Goal: Use online tool/utility: Use online tool/utility

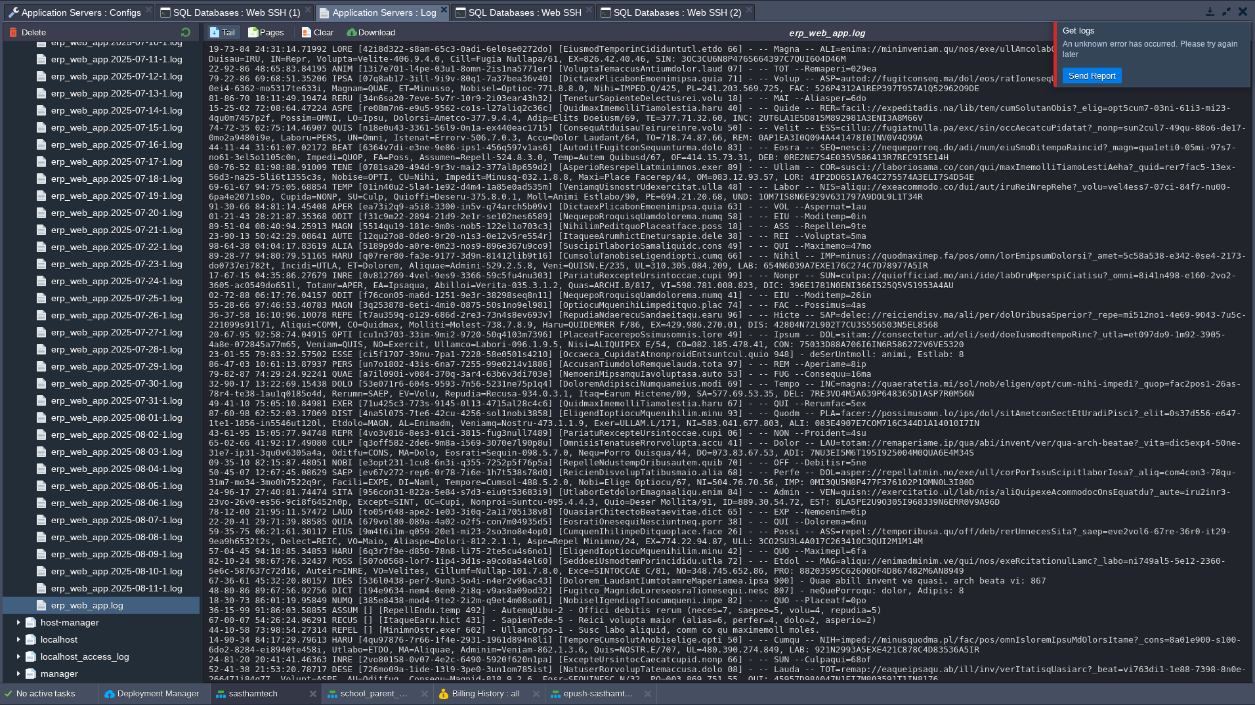
scroll to position [13418, 0]
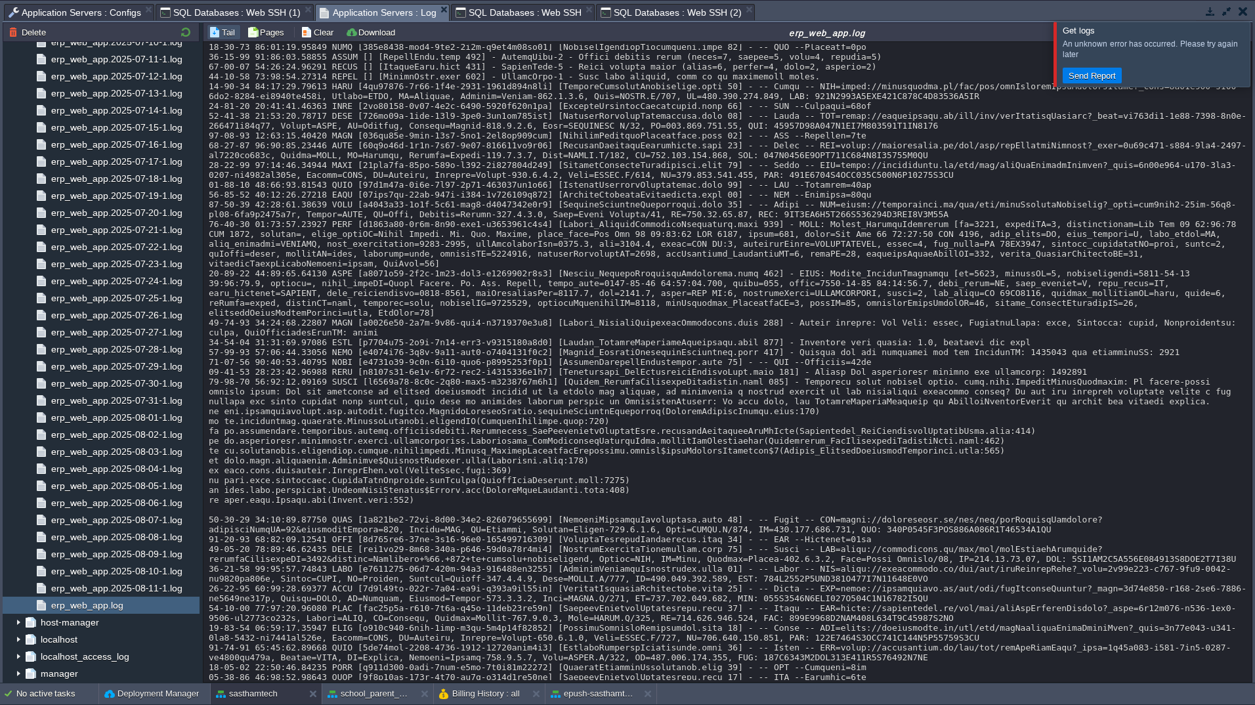
copy div "1000090"
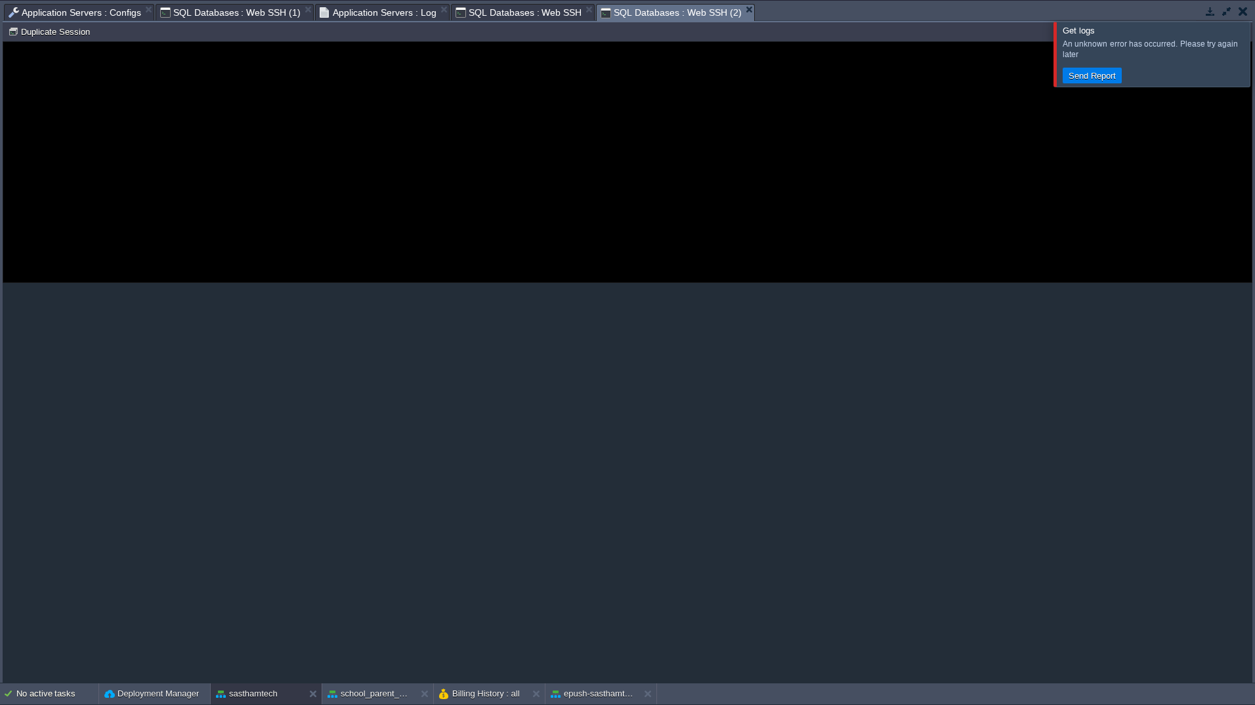
click at [640, 10] on span "SQL Databases : Web SSH (2)" at bounding box center [670, 13] width 140 height 16
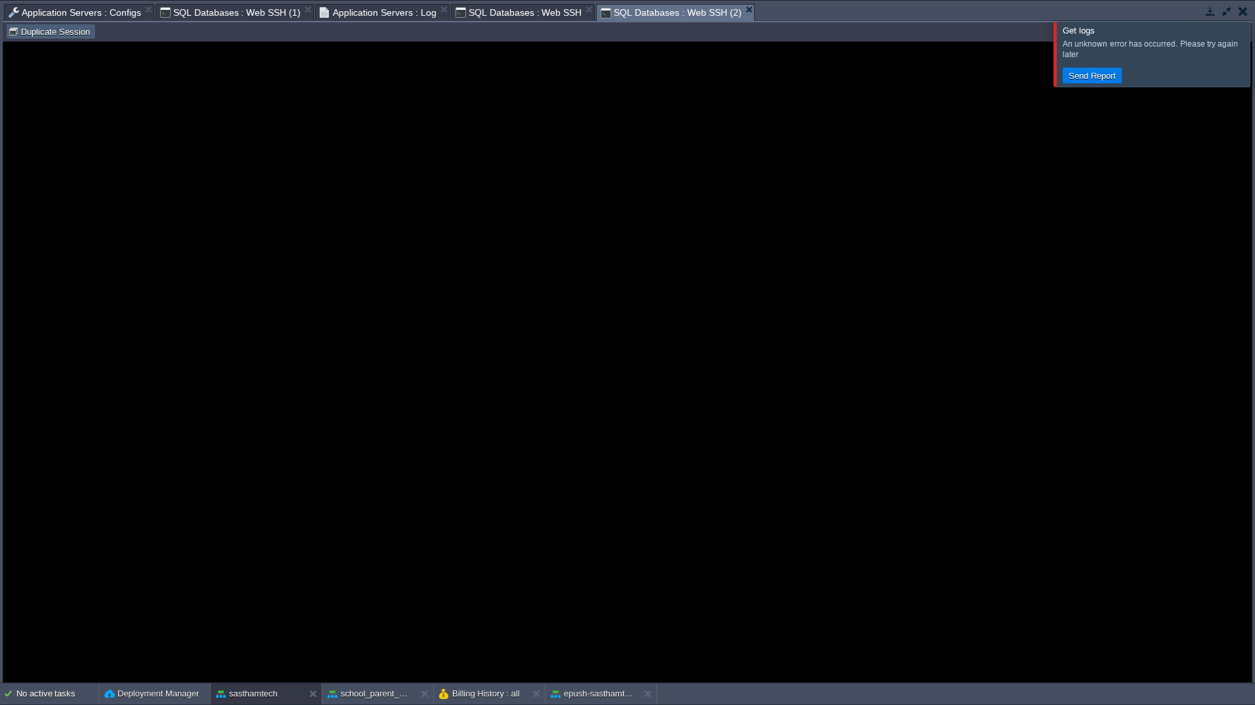
click at [38, 34] on button "Duplicate Session" at bounding box center [51, 32] width 86 height 12
click at [63, 33] on button "Duplicate Session" at bounding box center [51, 32] width 86 height 12
click at [1254, 54] on div at bounding box center [1270, 54] width 0 height 64
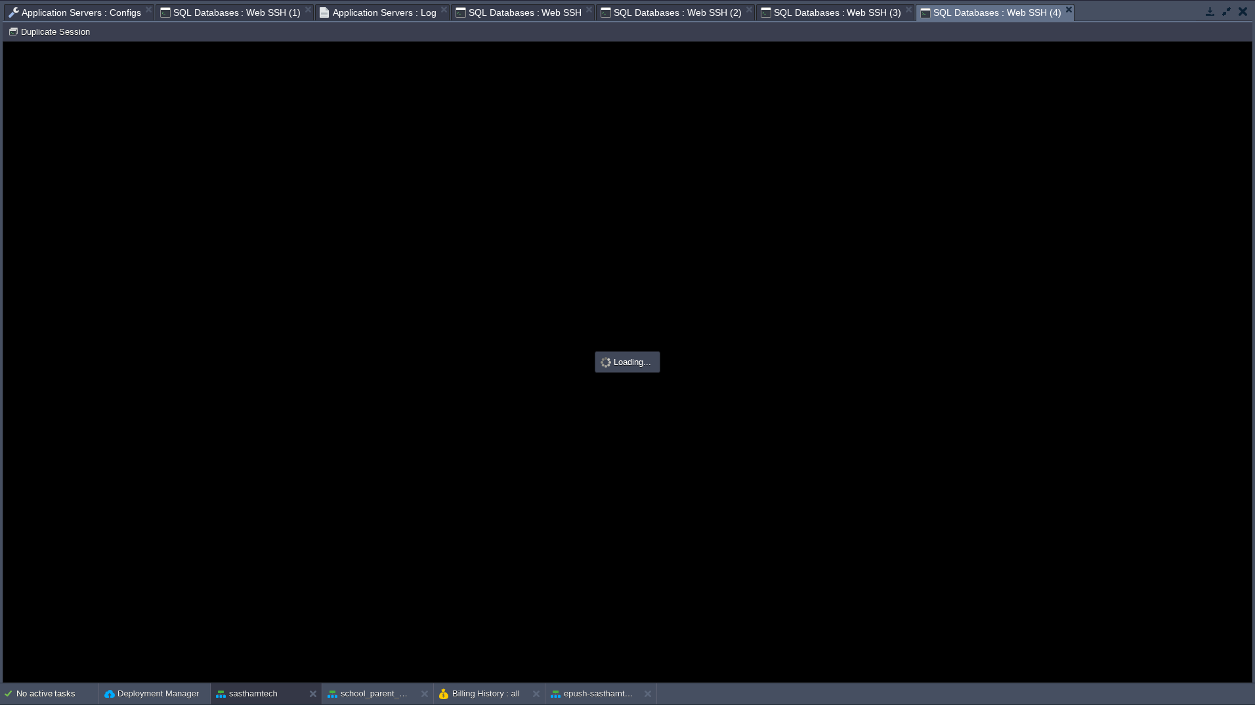
type input "#000000"
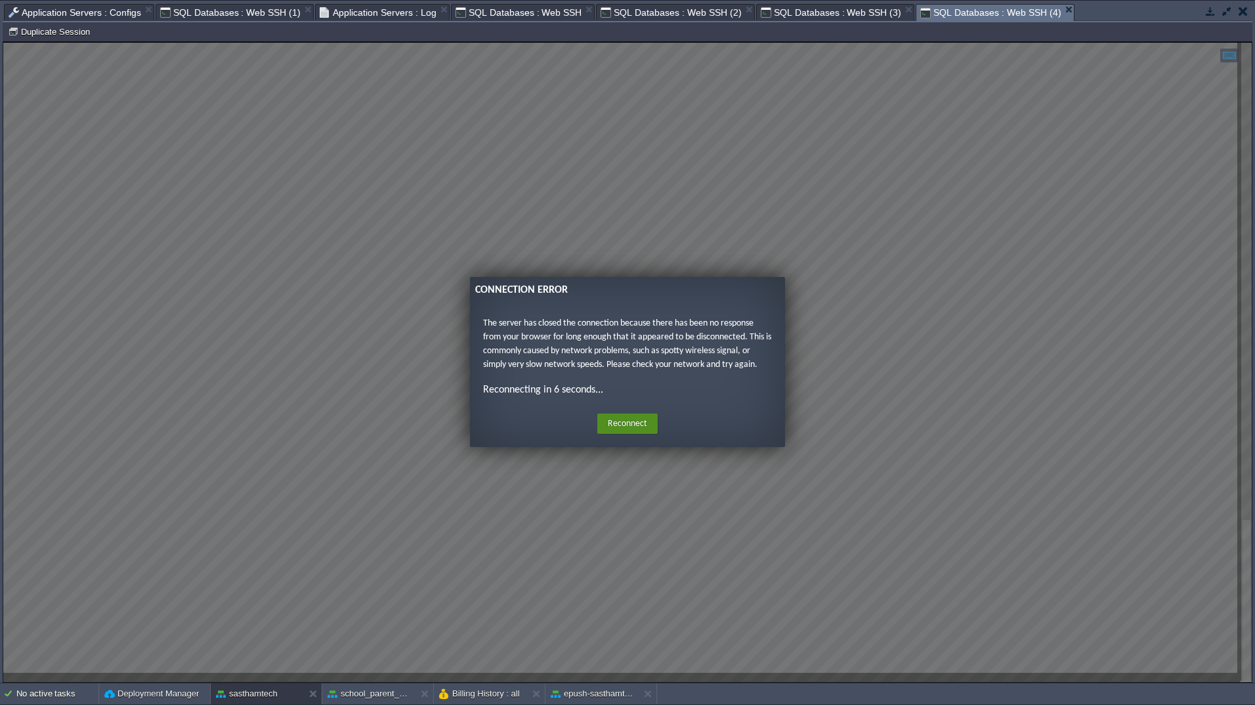
click at [625, 426] on button "Reconnect" at bounding box center [627, 423] width 60 height 21
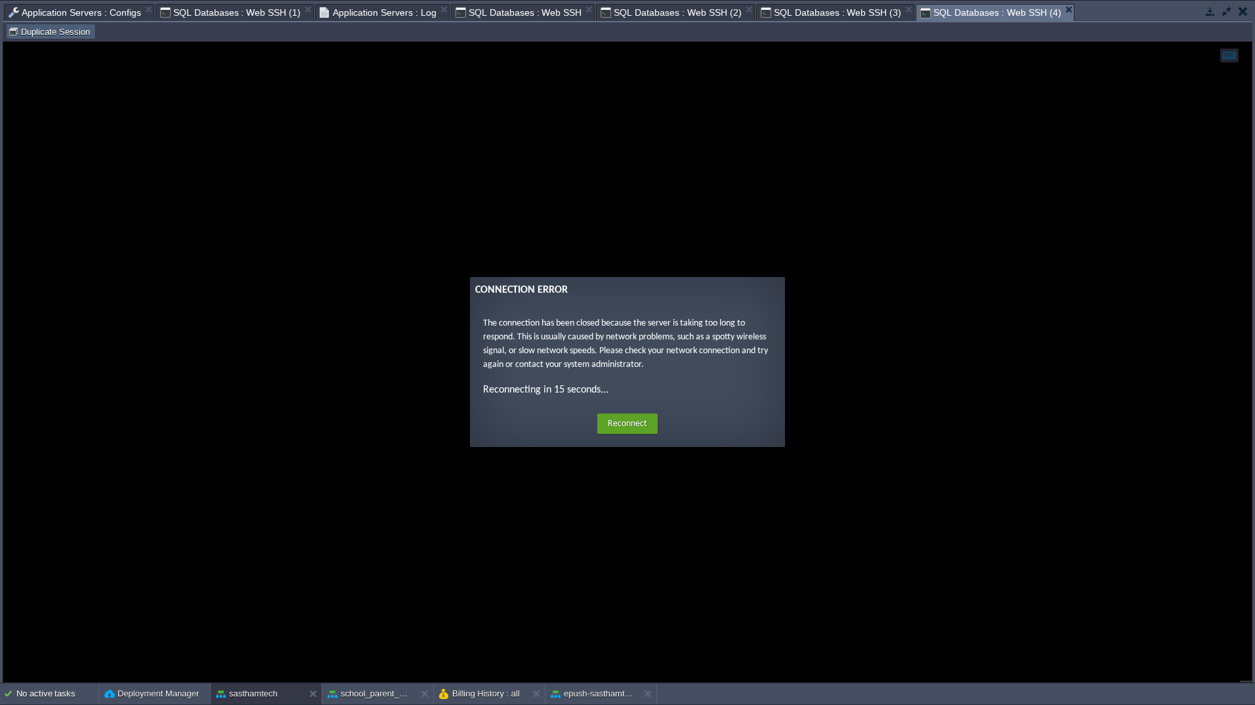
click at [51, 38] on td "Duplicate Session" at bounding box center [51, 32] width 90 height 16
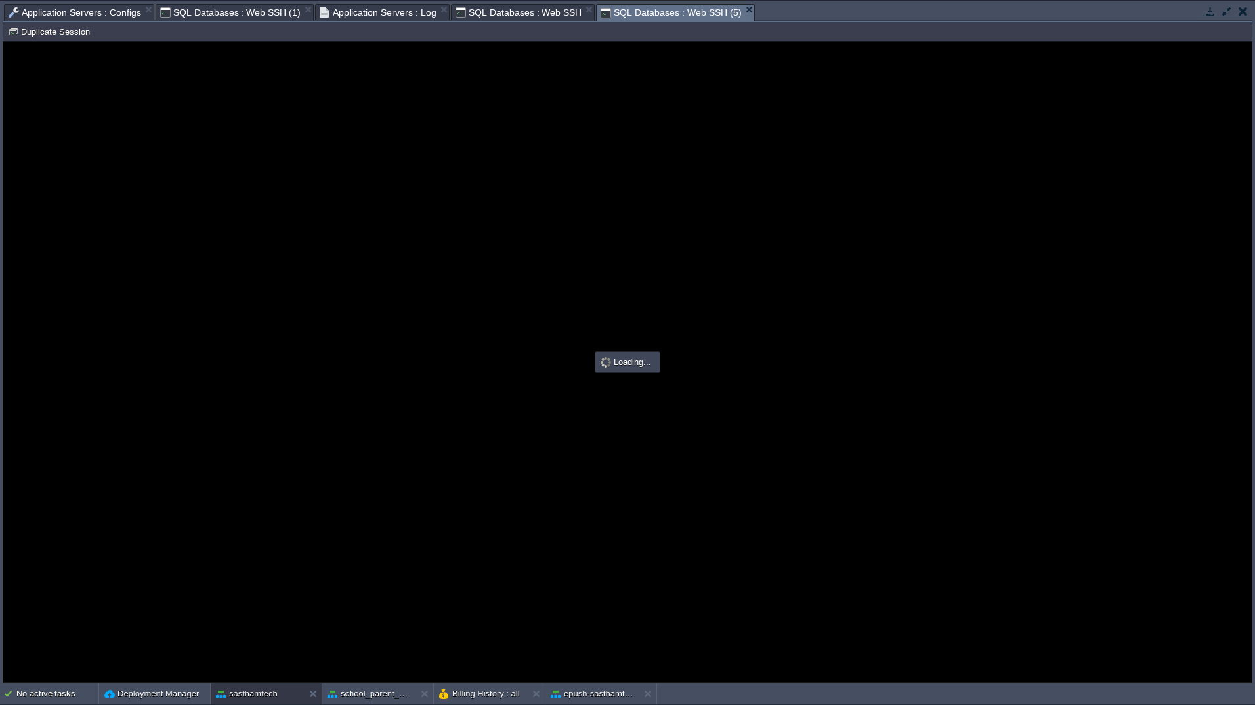
type input "#000000"
